Goal: Information Seeking & Learning: Find specific fact

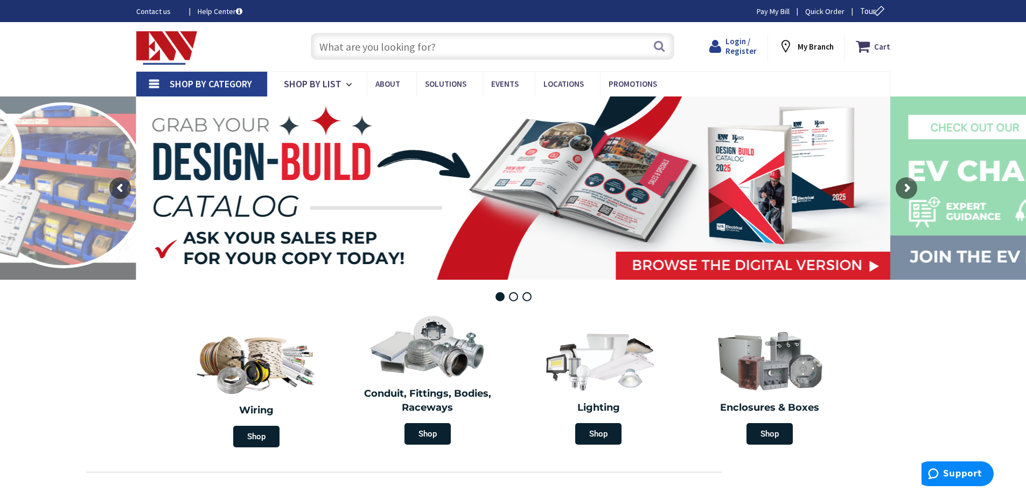
click at [731, 52] on span "Login / Register" at bounding box center [741, 46] width 31 height 20
click at [737, 47] on span "Login / Register" at bounding box center [736, 46] width 31 height 20
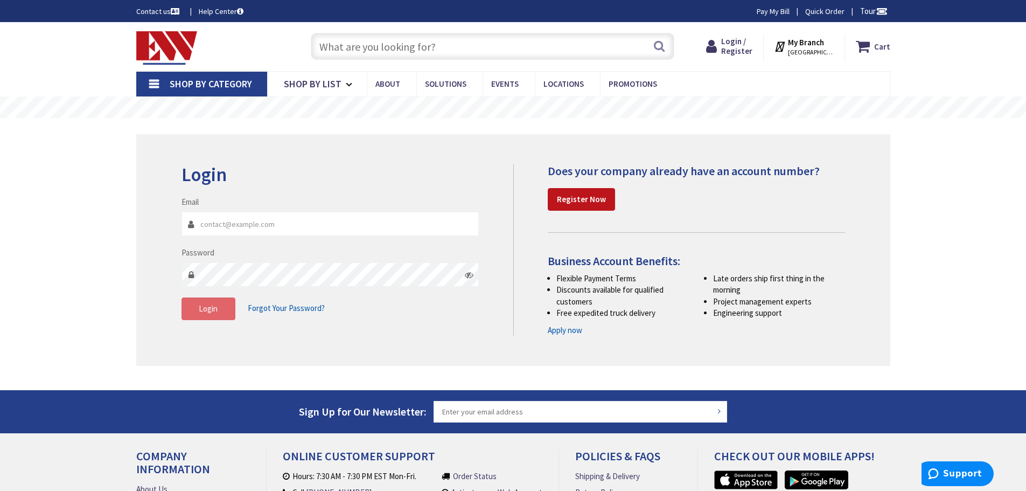
type input "[EMAIL_ADDRESS][DOMAIN_NAME]"
click at [215, 308] on span "Login" at bounding box center [208, 308] width 19 height 10
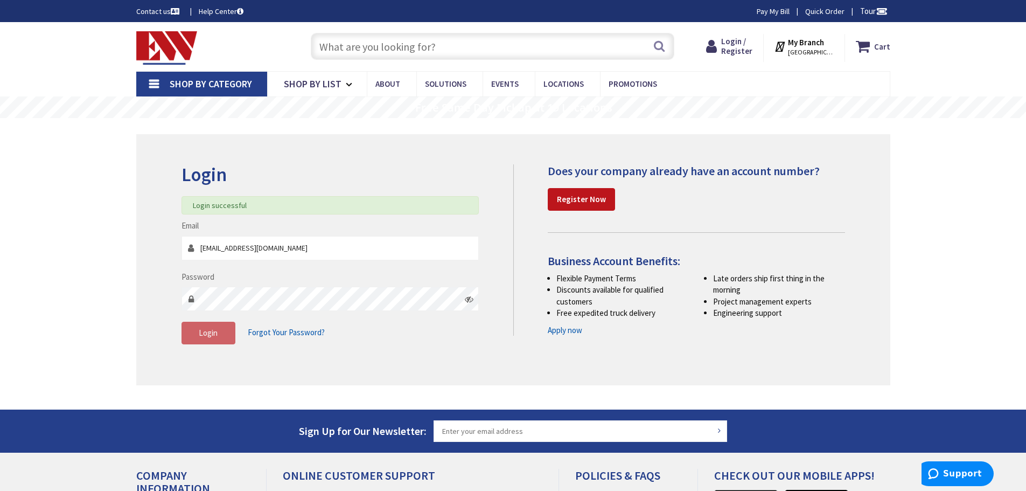
click at [445, 50] on input "text" at bounding box center [493, 46] width 364 height 27
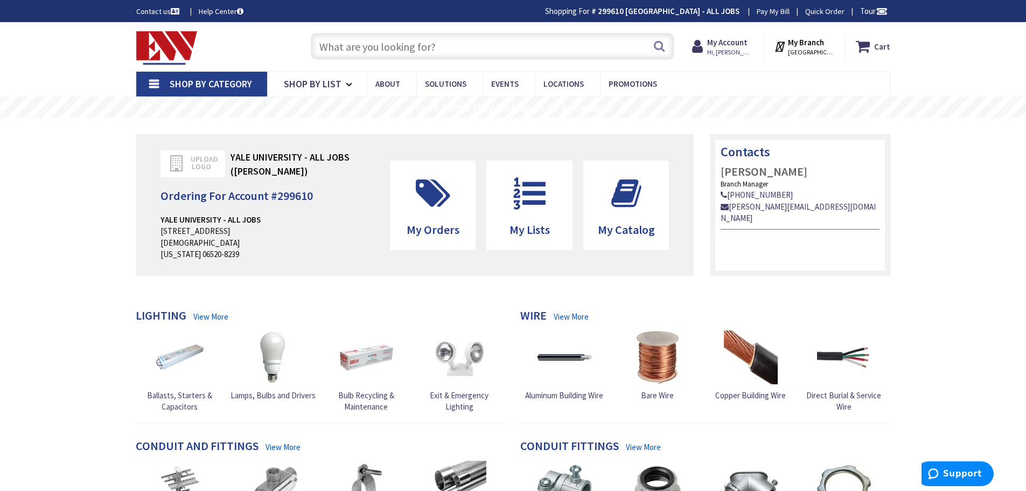
click at [445, 44] on input "text" at bounding box center [493, 46] width 364 height 27
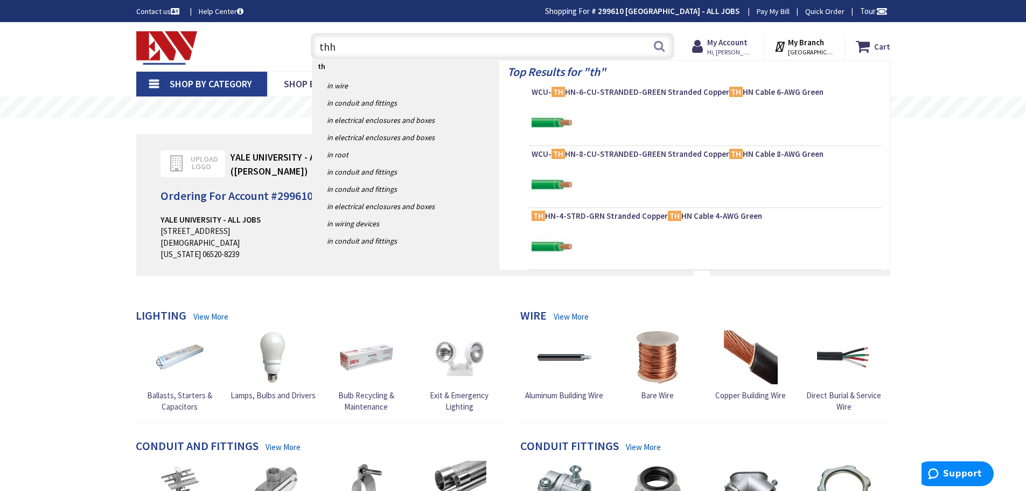
type input "thhn"
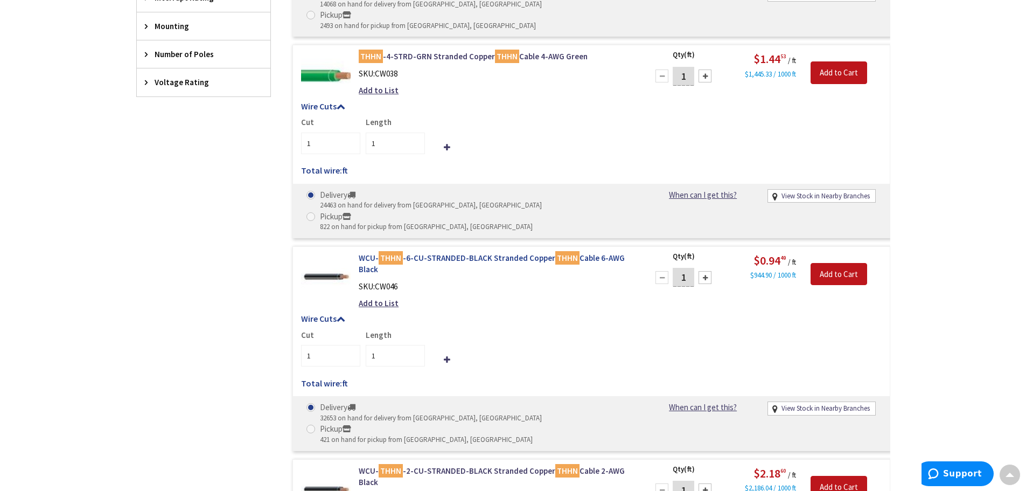
scroll to position [863, 0]
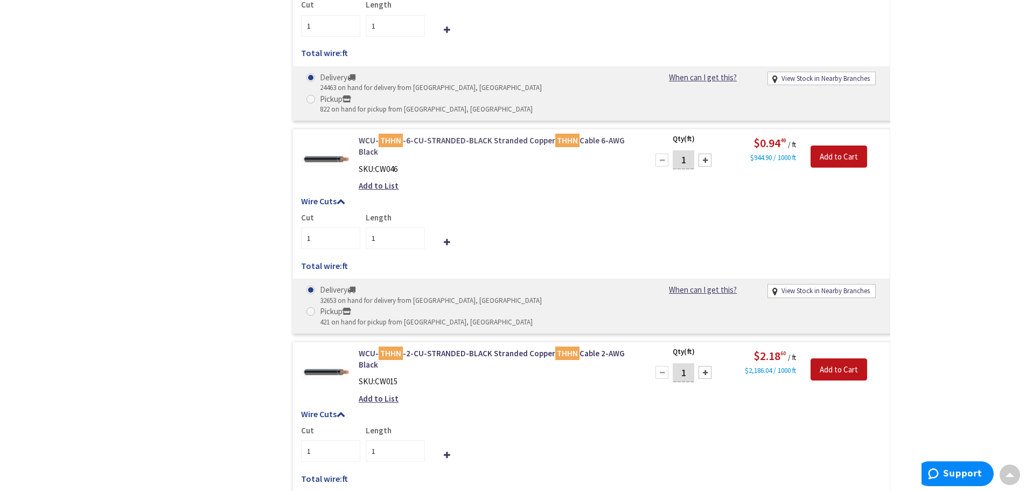
click at [473, 135] on link "WCU- THHN -6-CU-STRANDED-BLACK Stranded Copper THHN Cable 6-AWG Black" at bounding box center [496, 146] width 274 height 23
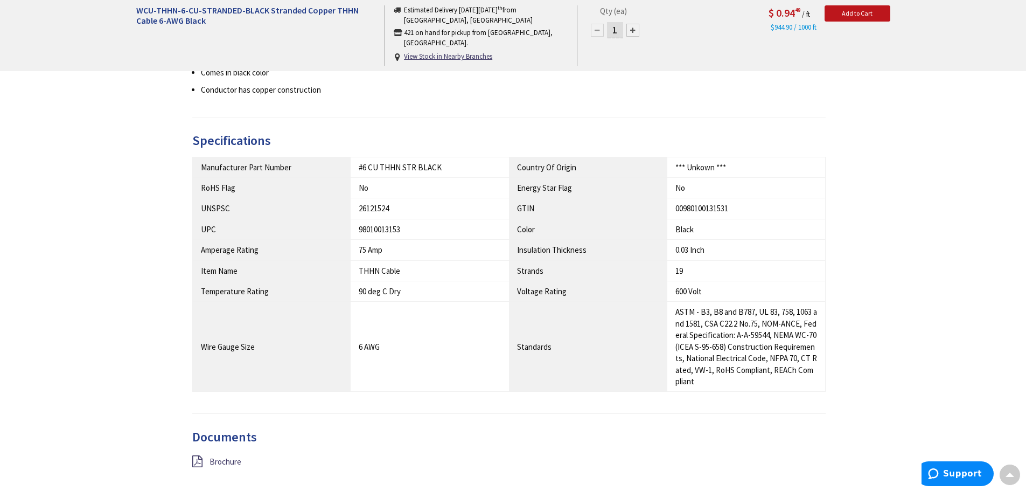
scroll to position [754, 0]
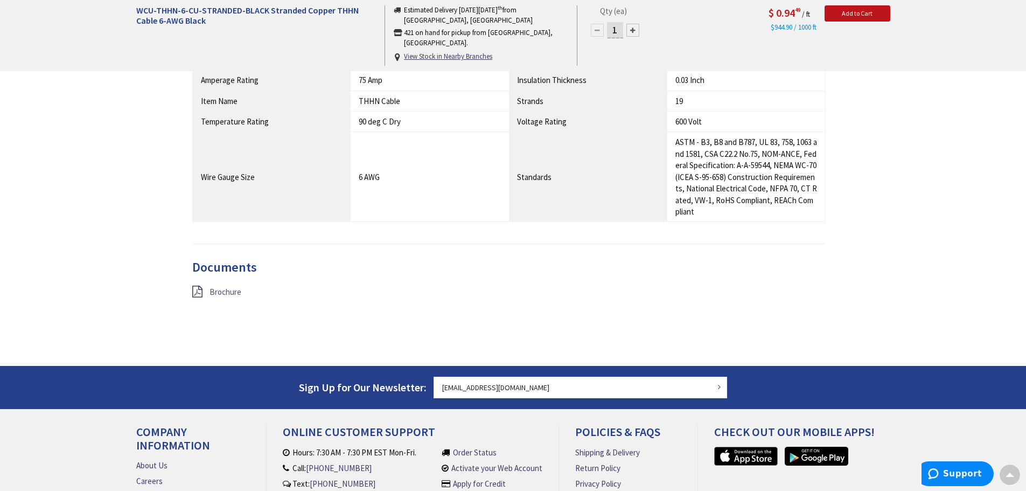
click at [217, 287] on span "Brochure" at bounding box center [226, 292] width 32 height 10
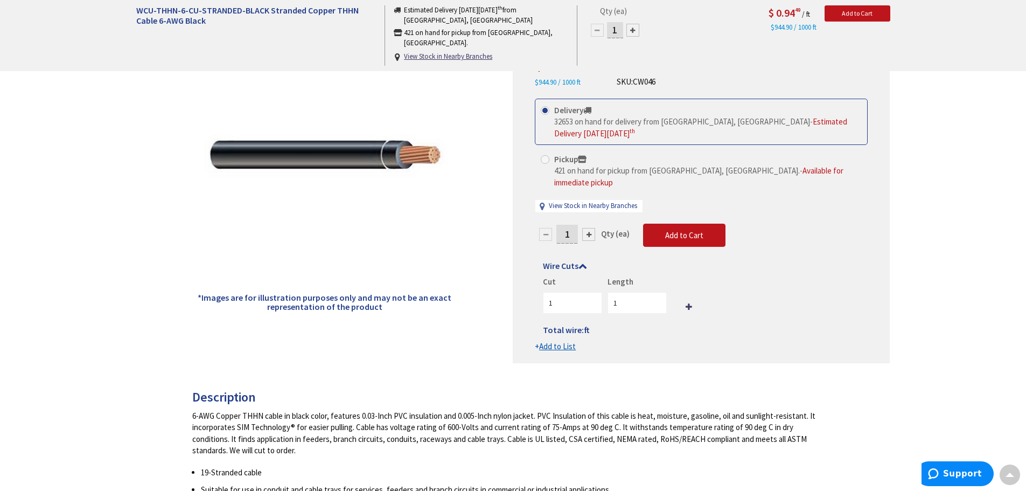
scroll to position [0, 0]
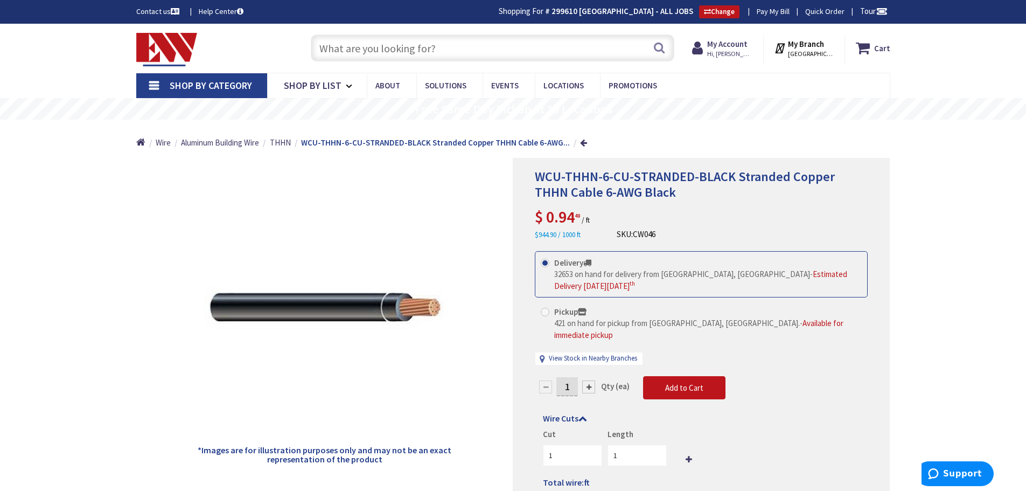
click at [463, 48] on input "text" at bounding box center [493, 47] width 364 height 27
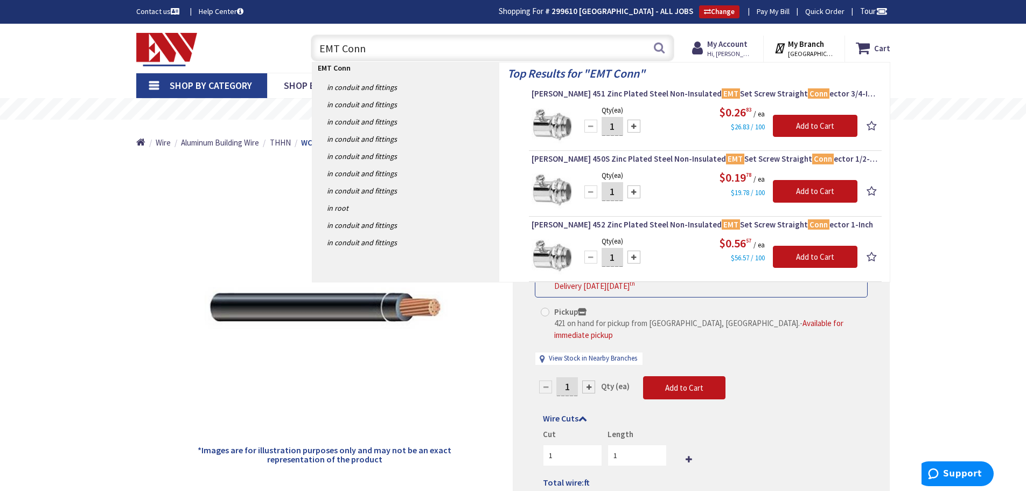
type input "EMT Conn"
click at [550, 117] on img at bounding box center [552, 124] width 40 height 40
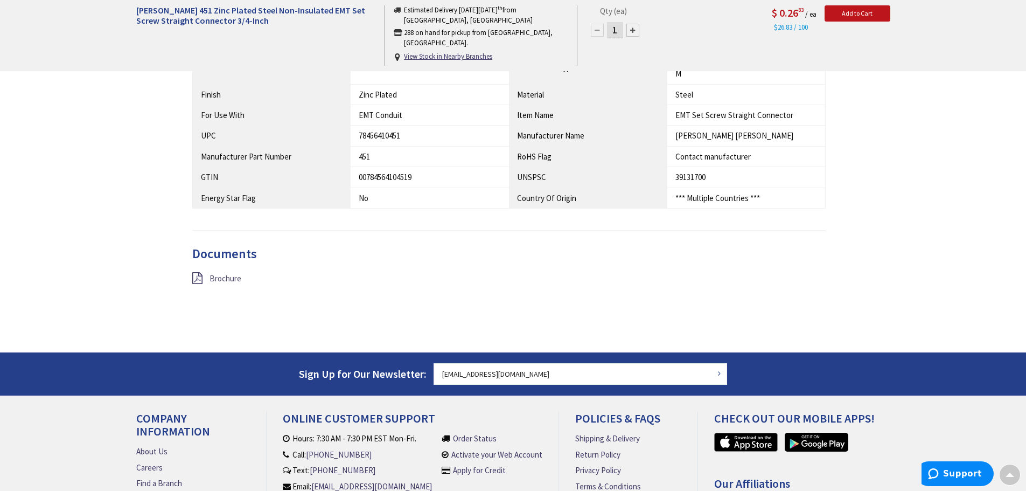
scroll to position [647, 0]
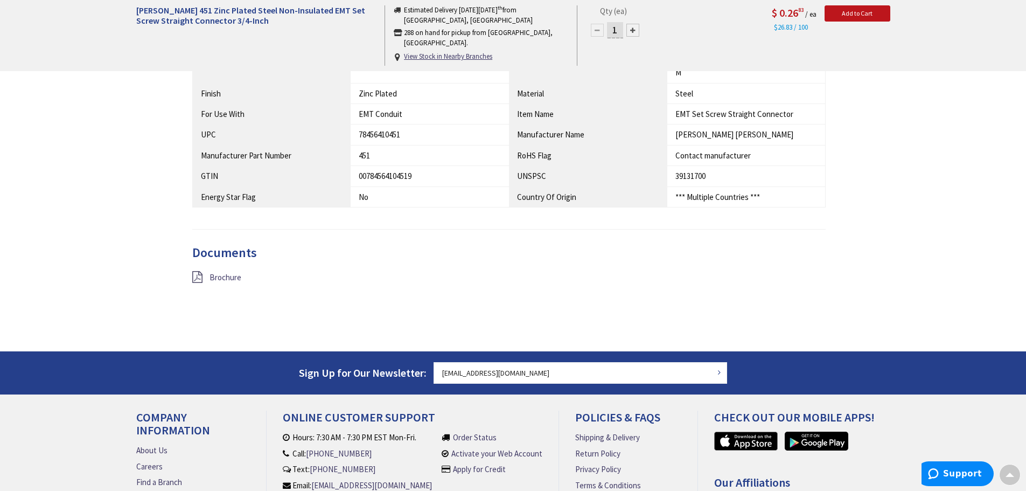
click at [200, 271] on icon at bounding box center [197, 277] width 10 height 12
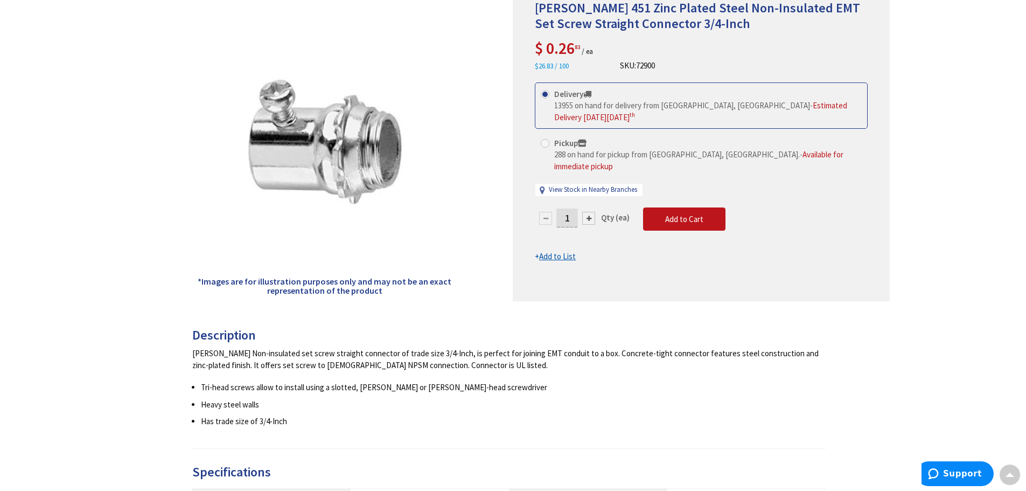
scroll to position [0, 0]
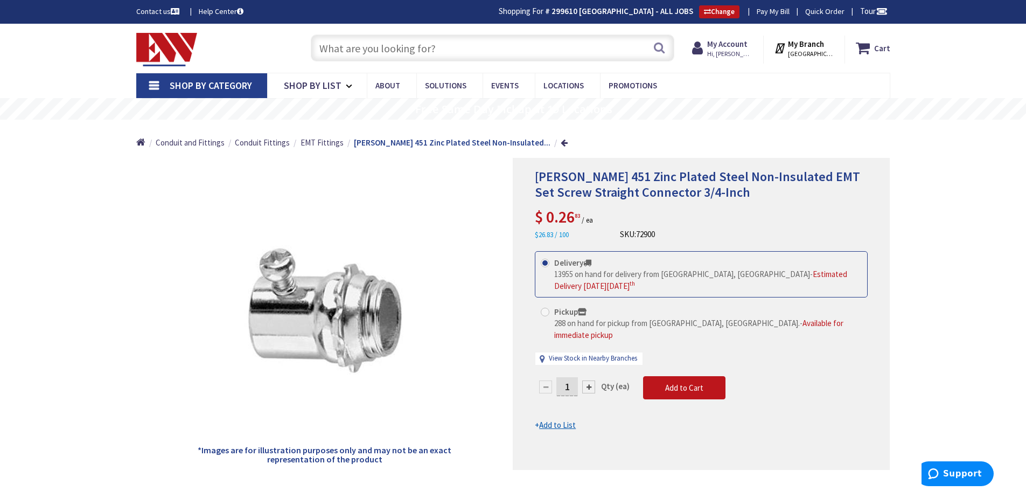
click at [412, 47] on input "text" at bounding box center [493, 47] width 364 height 27
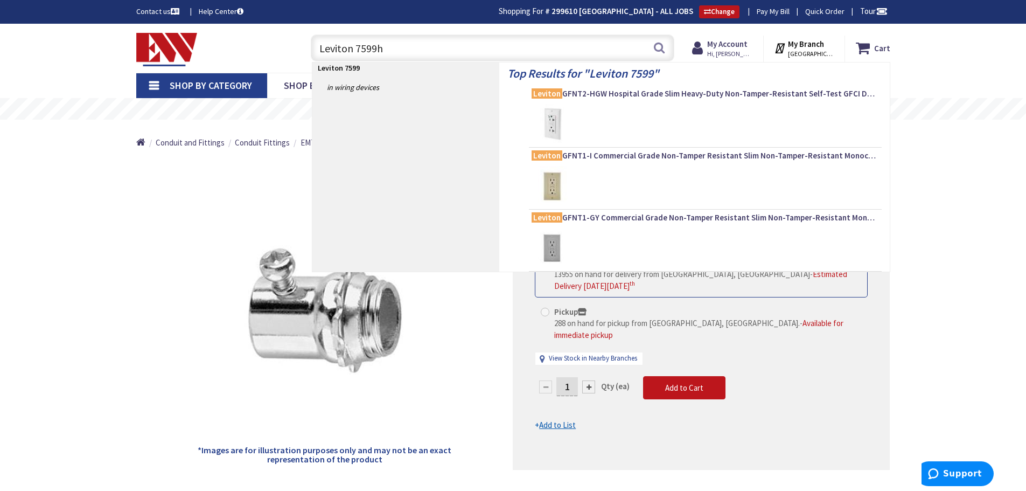
type input "Leviton 7599hg"
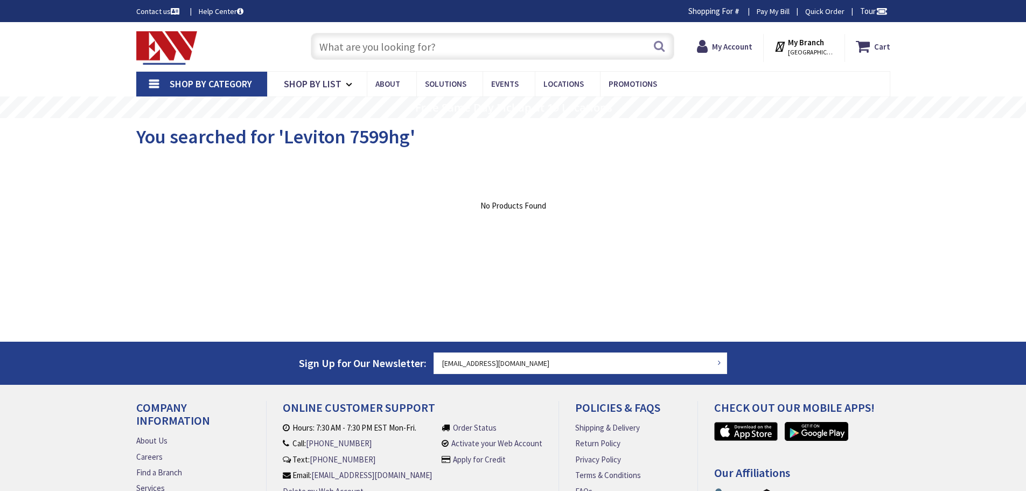
click at [373, 44] on input "text" at bounding box center [493, 46] width 364 height 27
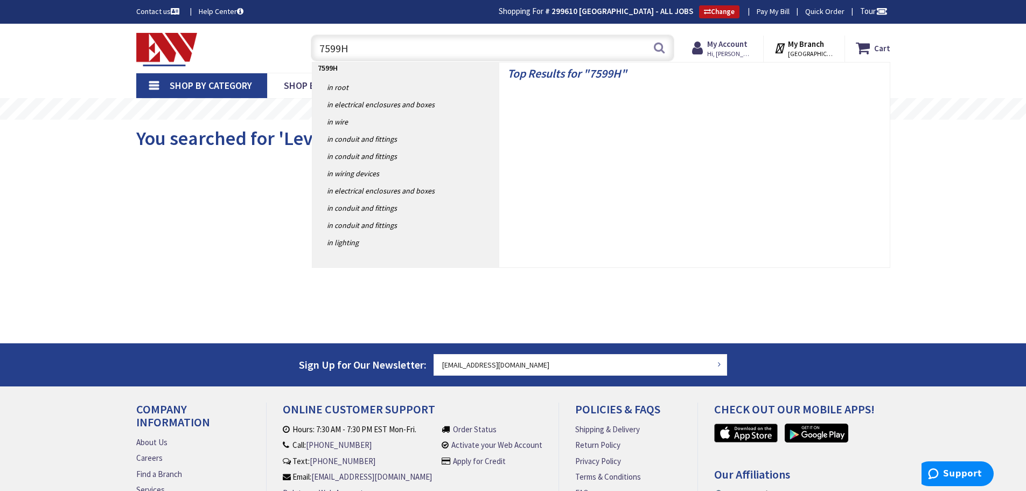
type input "7599HG"
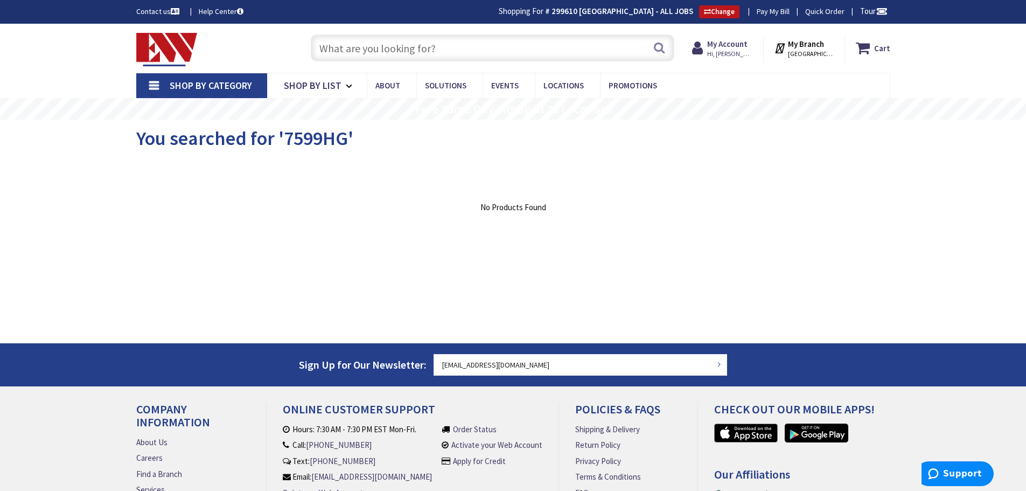
click at [374, 51] on input "text" at bounding box center [493, 47] width 364 height 27
paste input "Hubbell GF8300SG"
type input "Hubbell GF8300SG"
drag, startPoint x: 454, startPoint y: 44, endPoint x: 459, endPoint y: 43, distance: 5.4
click at [455, 44] on input "text" at bounding box center [493, 47] width 364 height 27
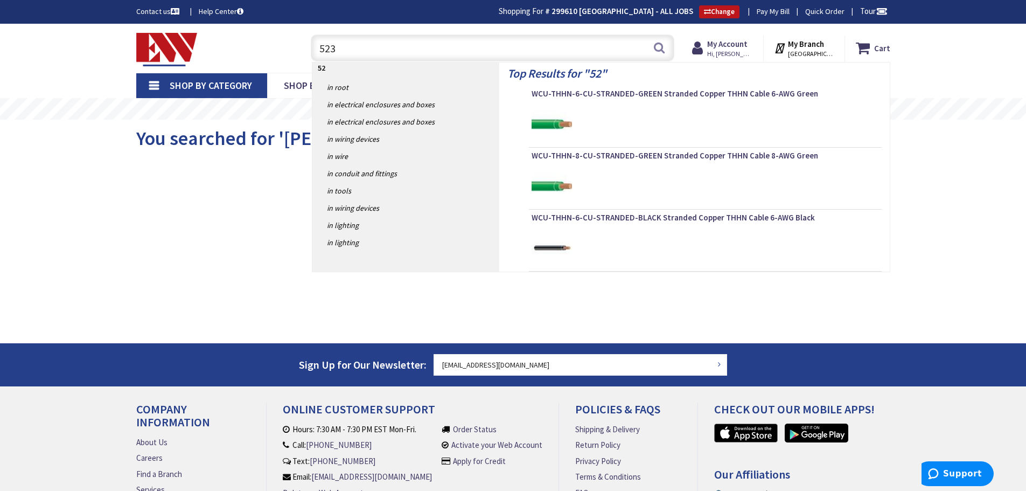
type input "5235"
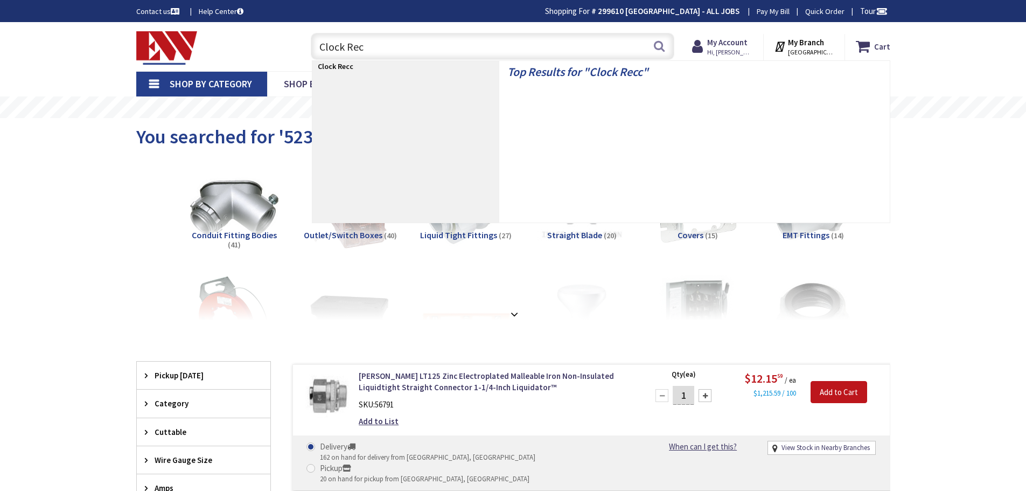
type input "Clock Recp"
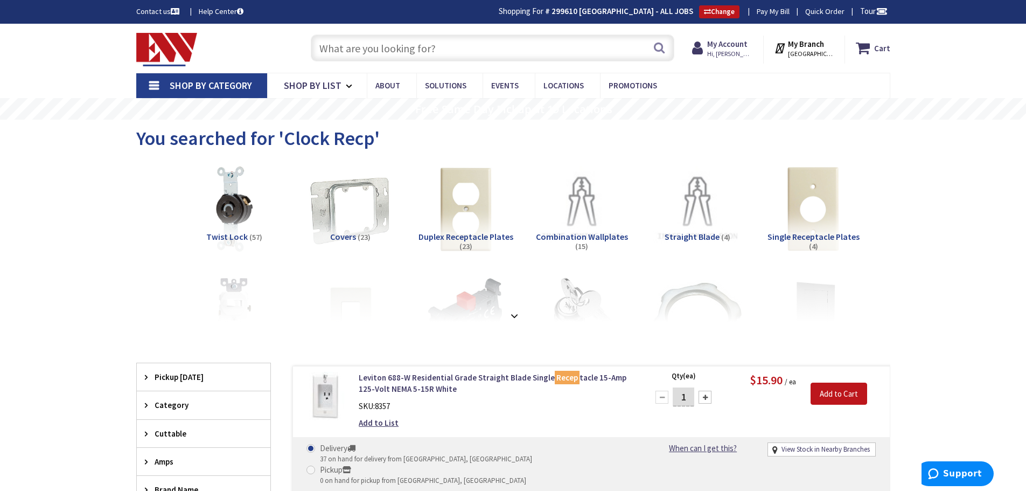
click at [397, 51] on input "text" at bounding box center [493, 47] width 364 height 27
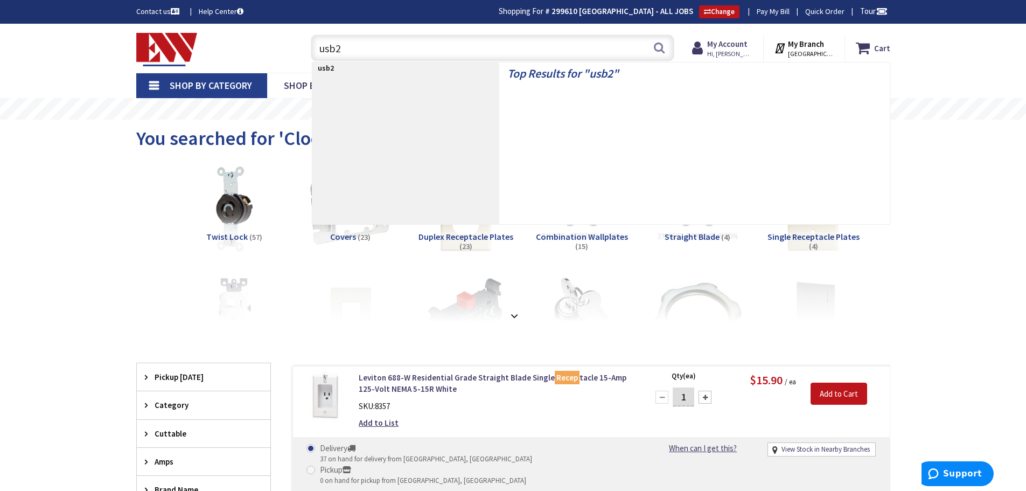
type input "usb20"
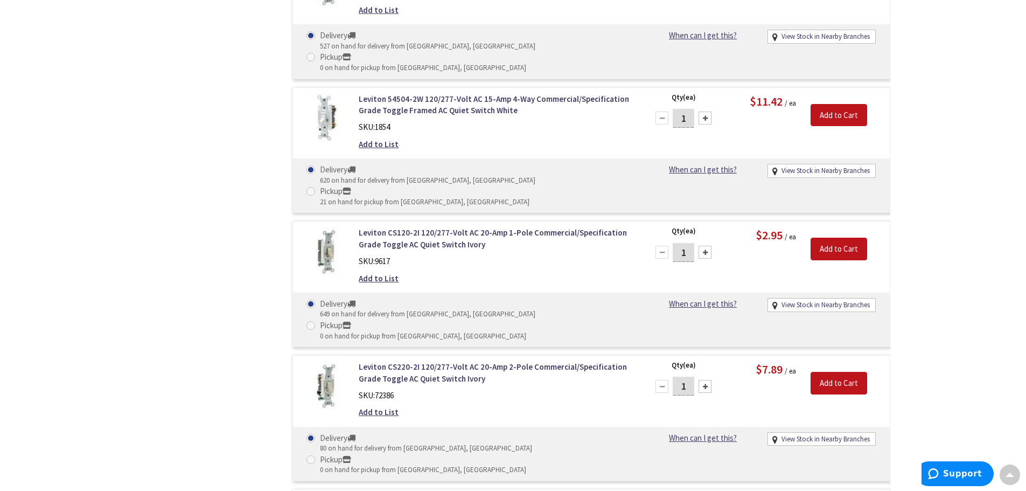
scroll to position [269, 0]
